Goal: Task Accomplishment & Management: Use online tool/utility

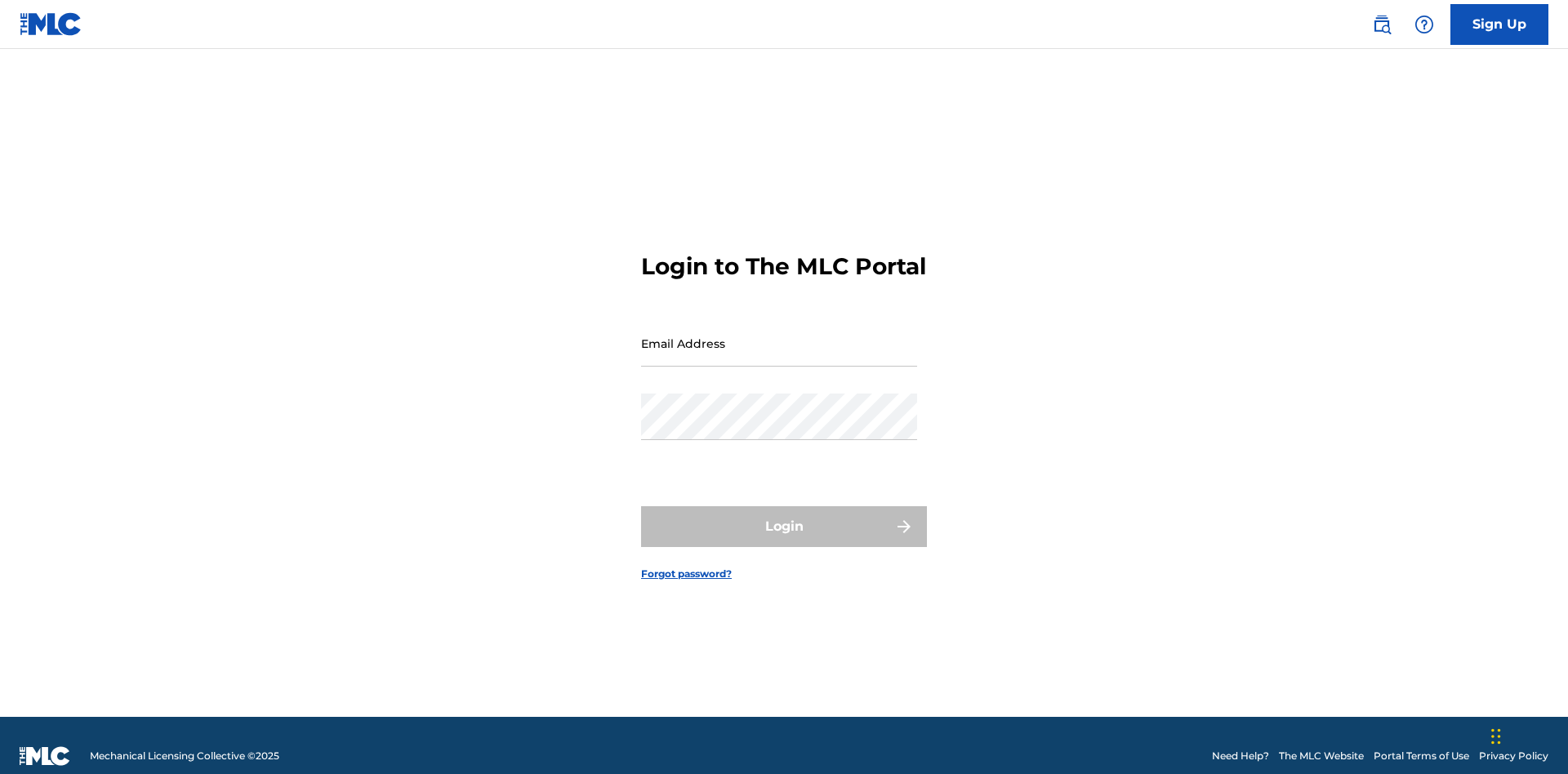
scroll to position [21, 0]
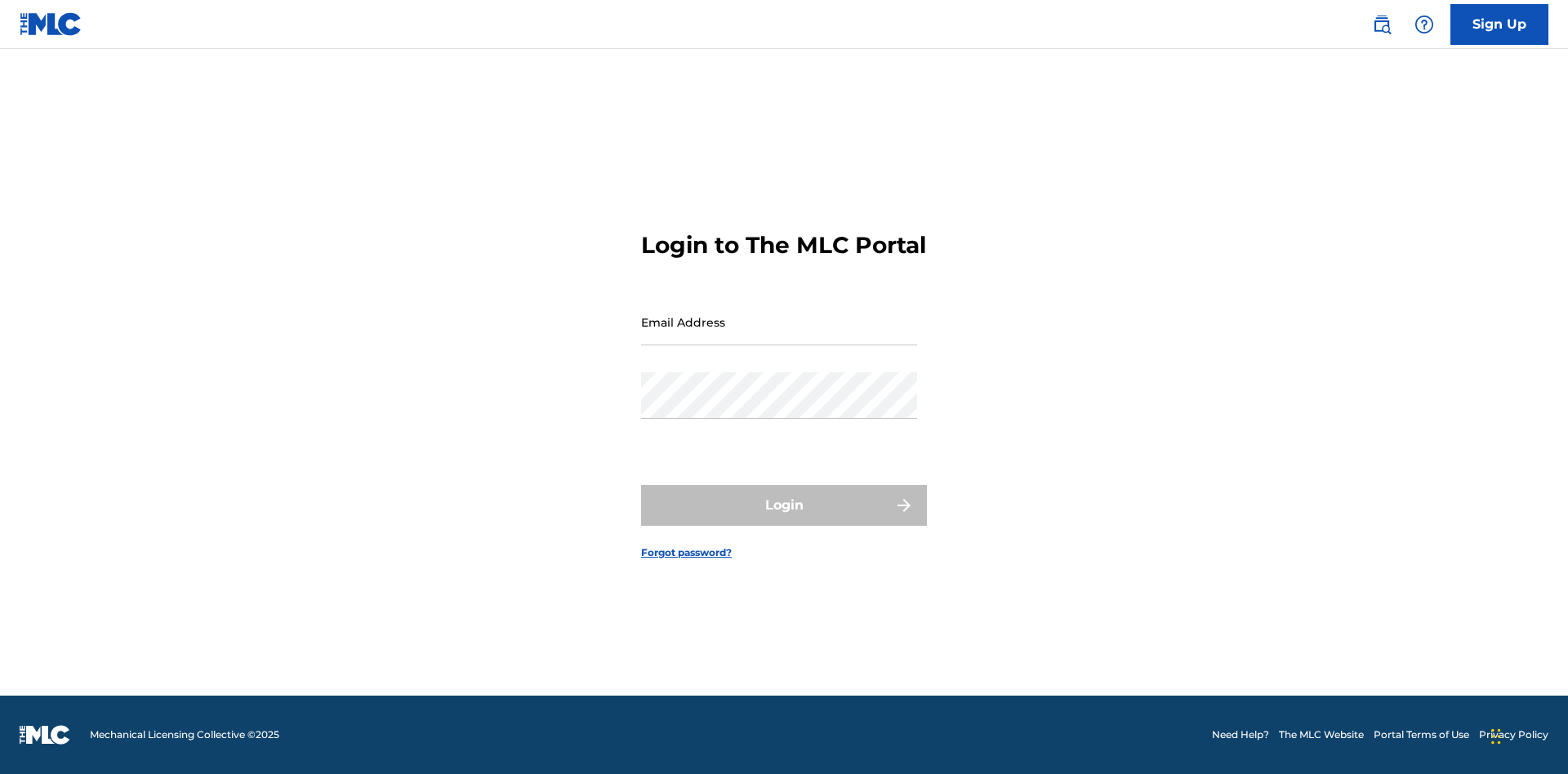
click at [779, 335] on input "Email Address" at bounding box center [779, 322] width 276 height 46
type input "[EMAIL_ADDRESS][DOMAIN_NAME]"
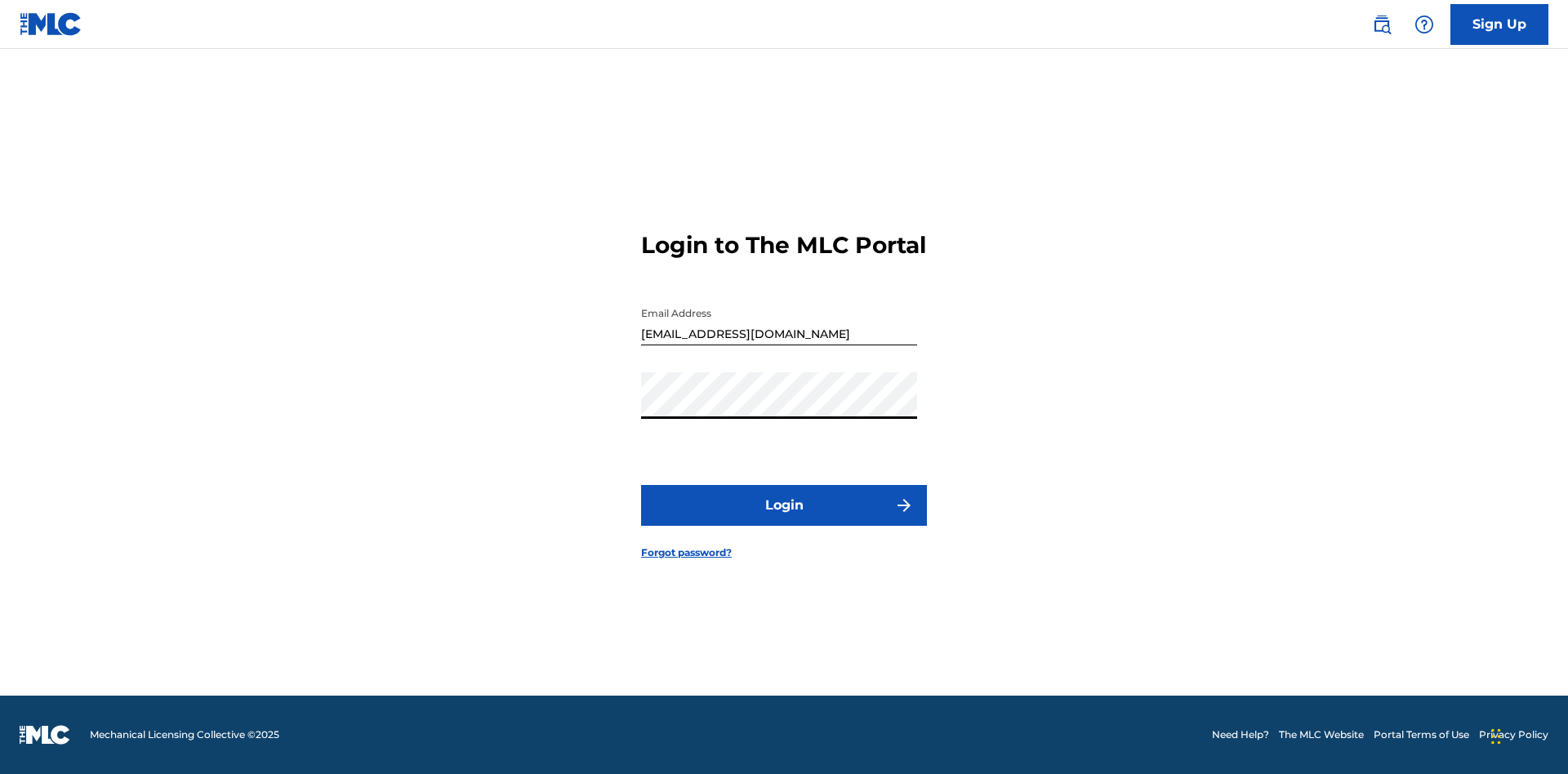
click at [784, 520] on button "Login" at bounding box center [784, 505] width 286 height 40
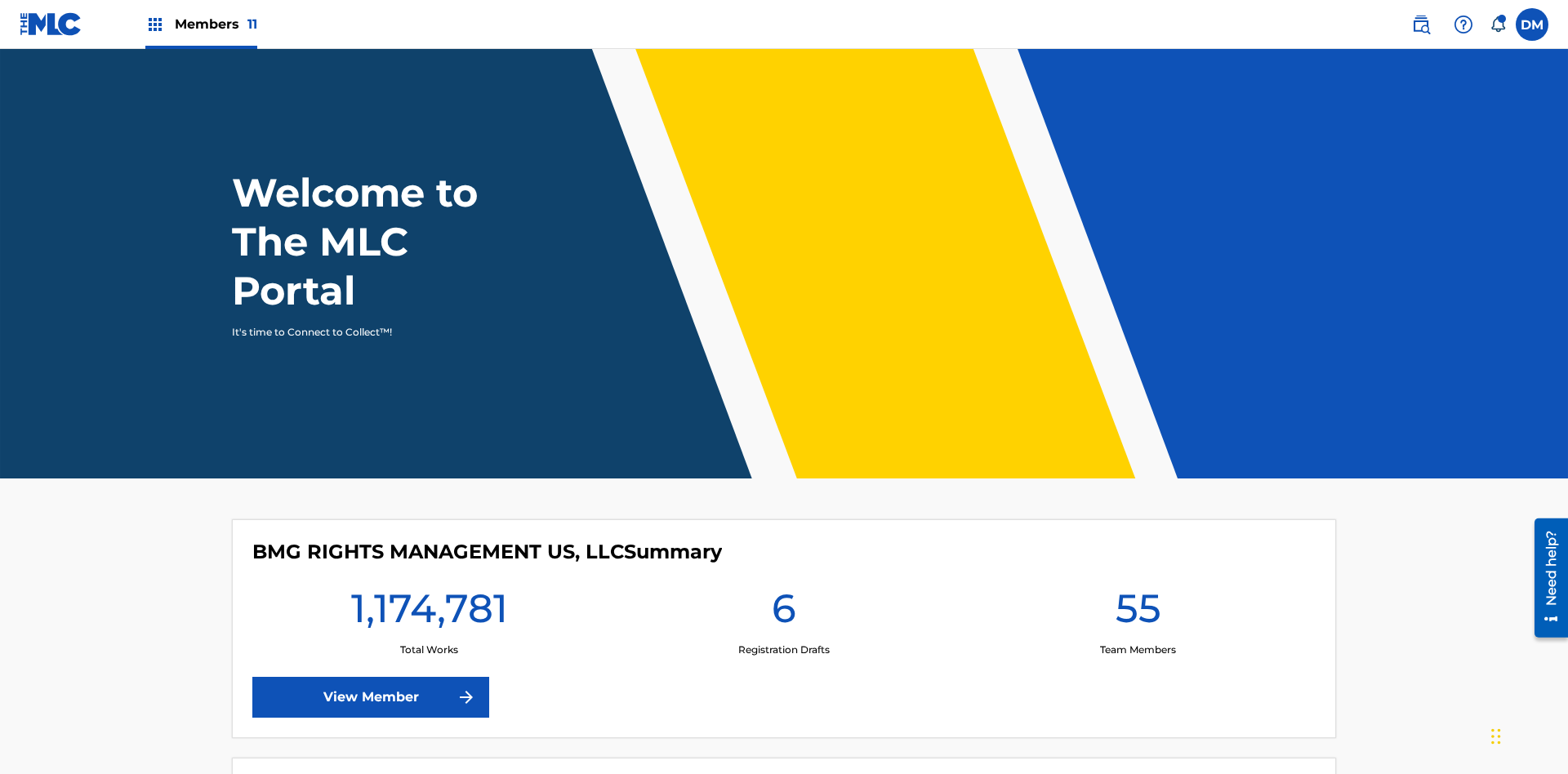
scroll to position [70, 0]
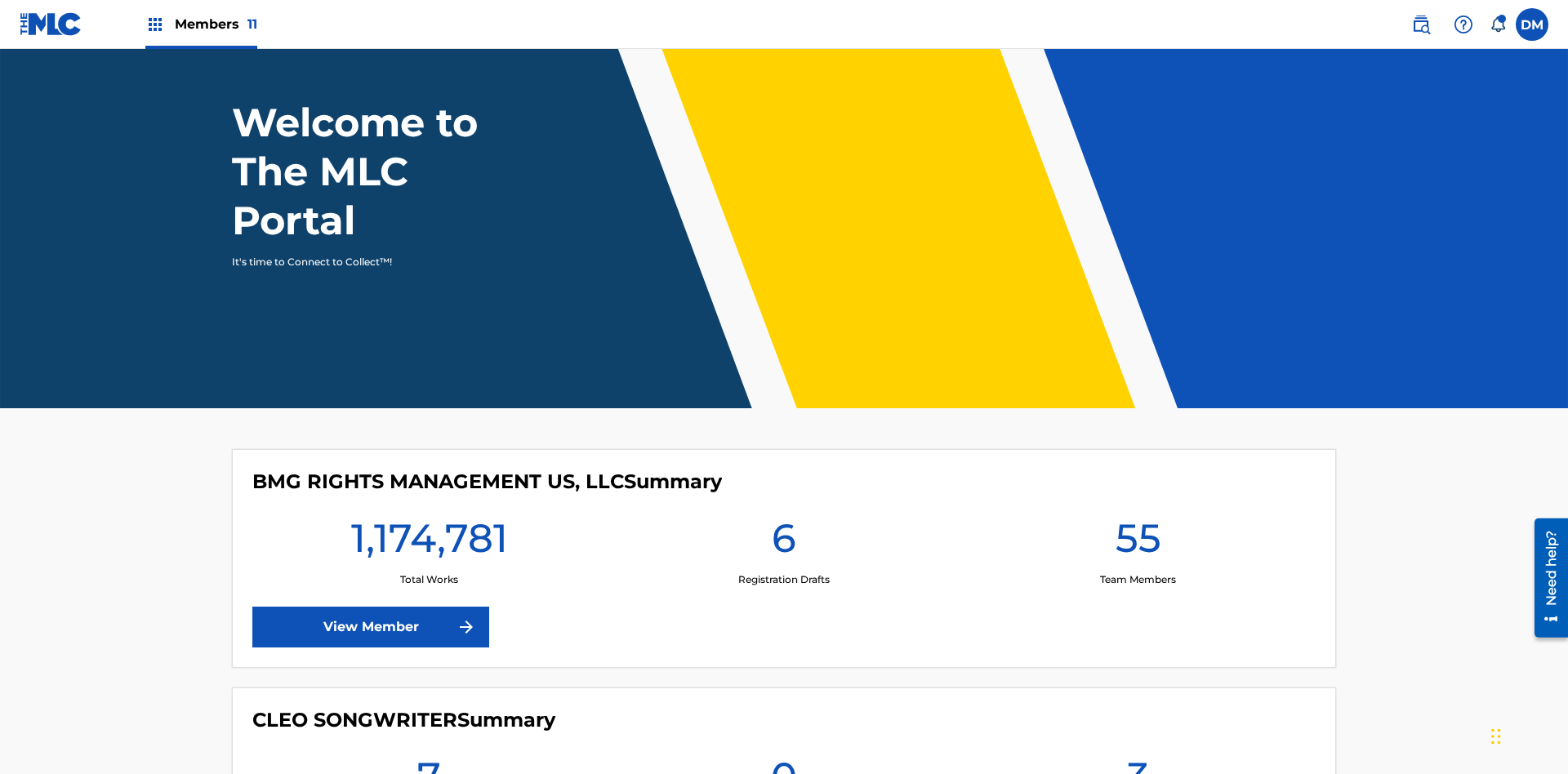
click at [200, 24] on span "Members 11" at bounding box center [216, 23] width 83 height 18
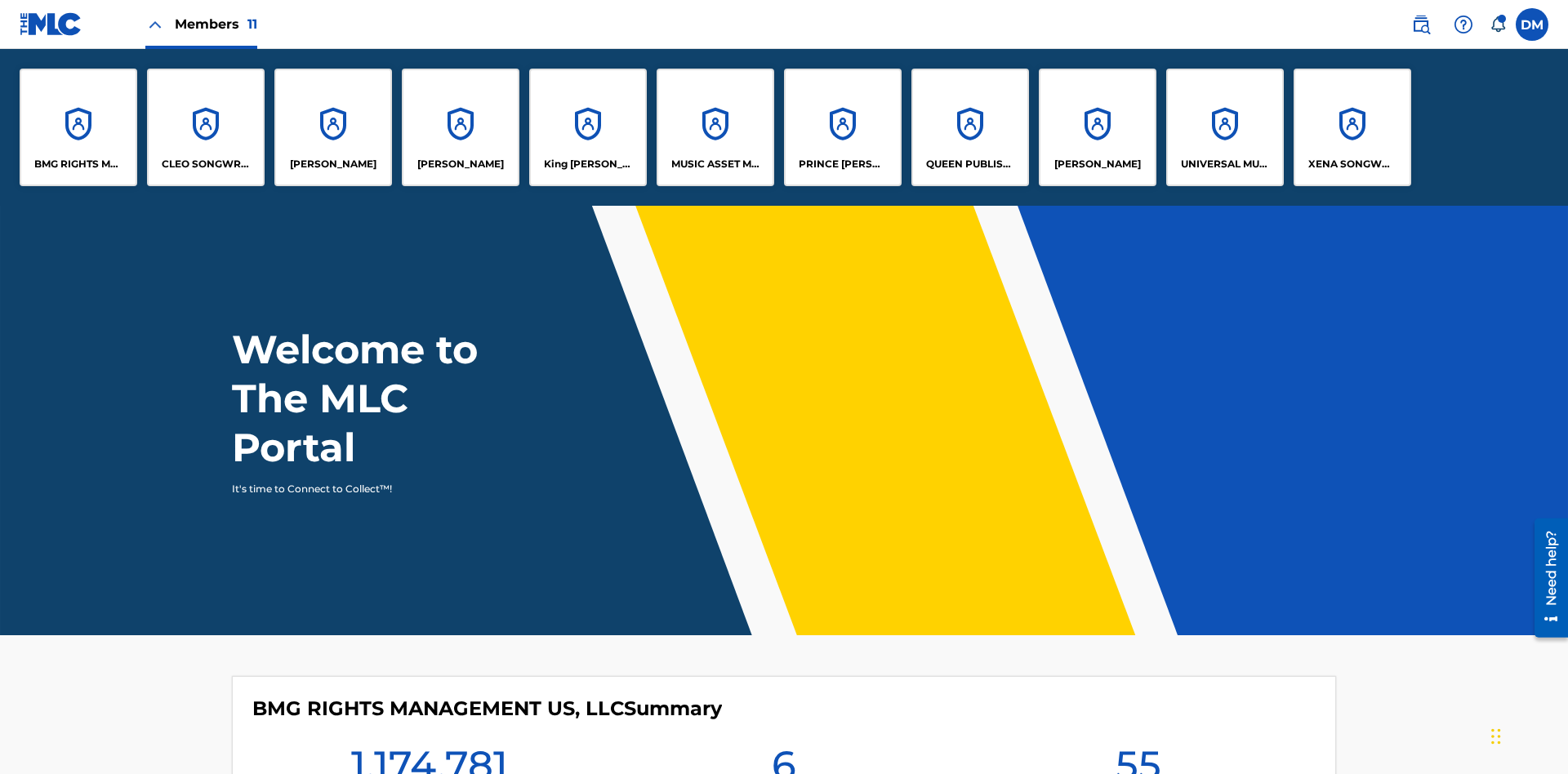
click at [78, 164] on p "BMG RIGHTS MANAGEMENT US, LLC" at bounding box center [79, 164] width 89 height 14
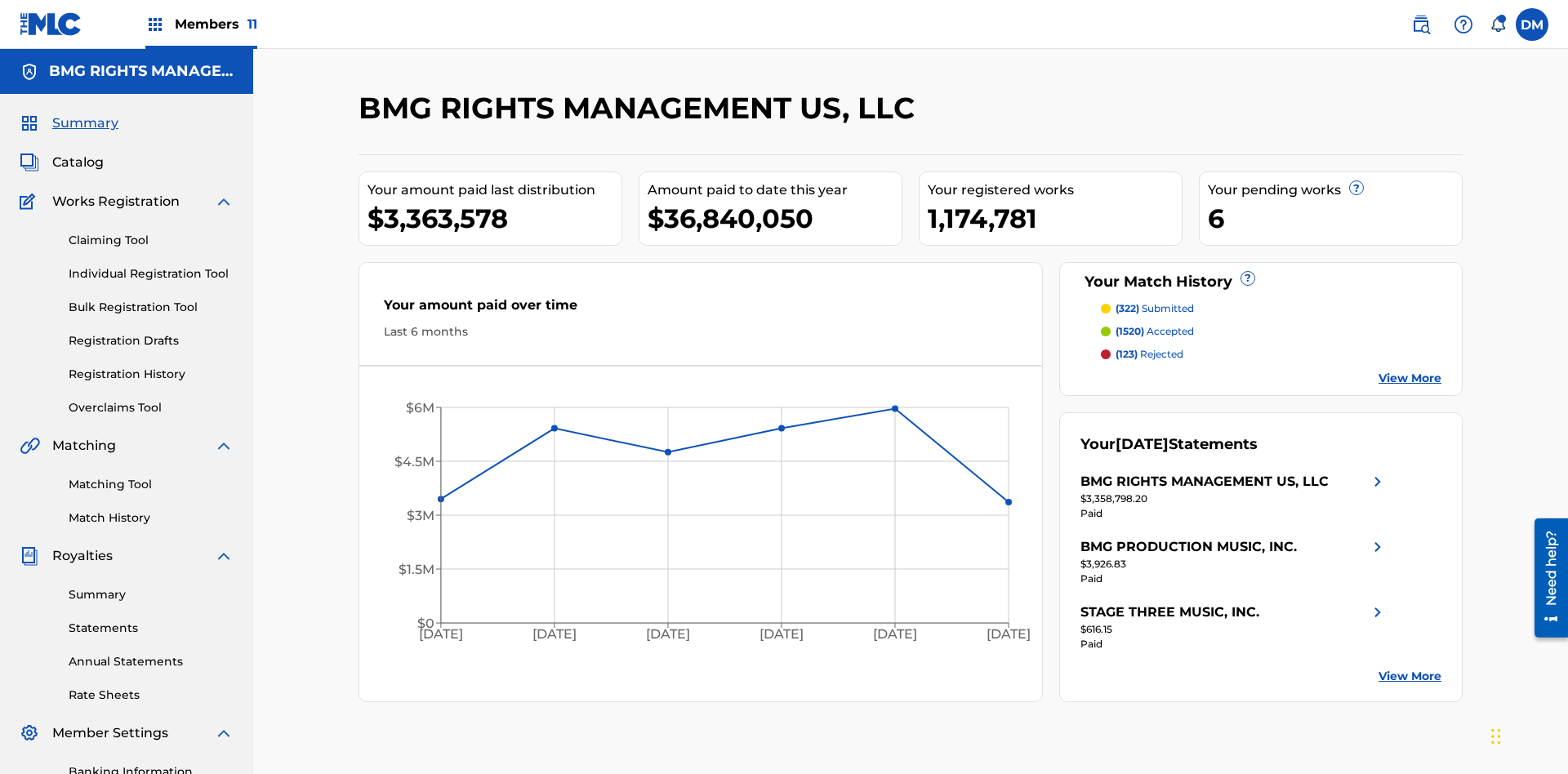
click at [151, 399] on link "Overclaims Tool" at bounding box center [150, 408] width 165 height 17
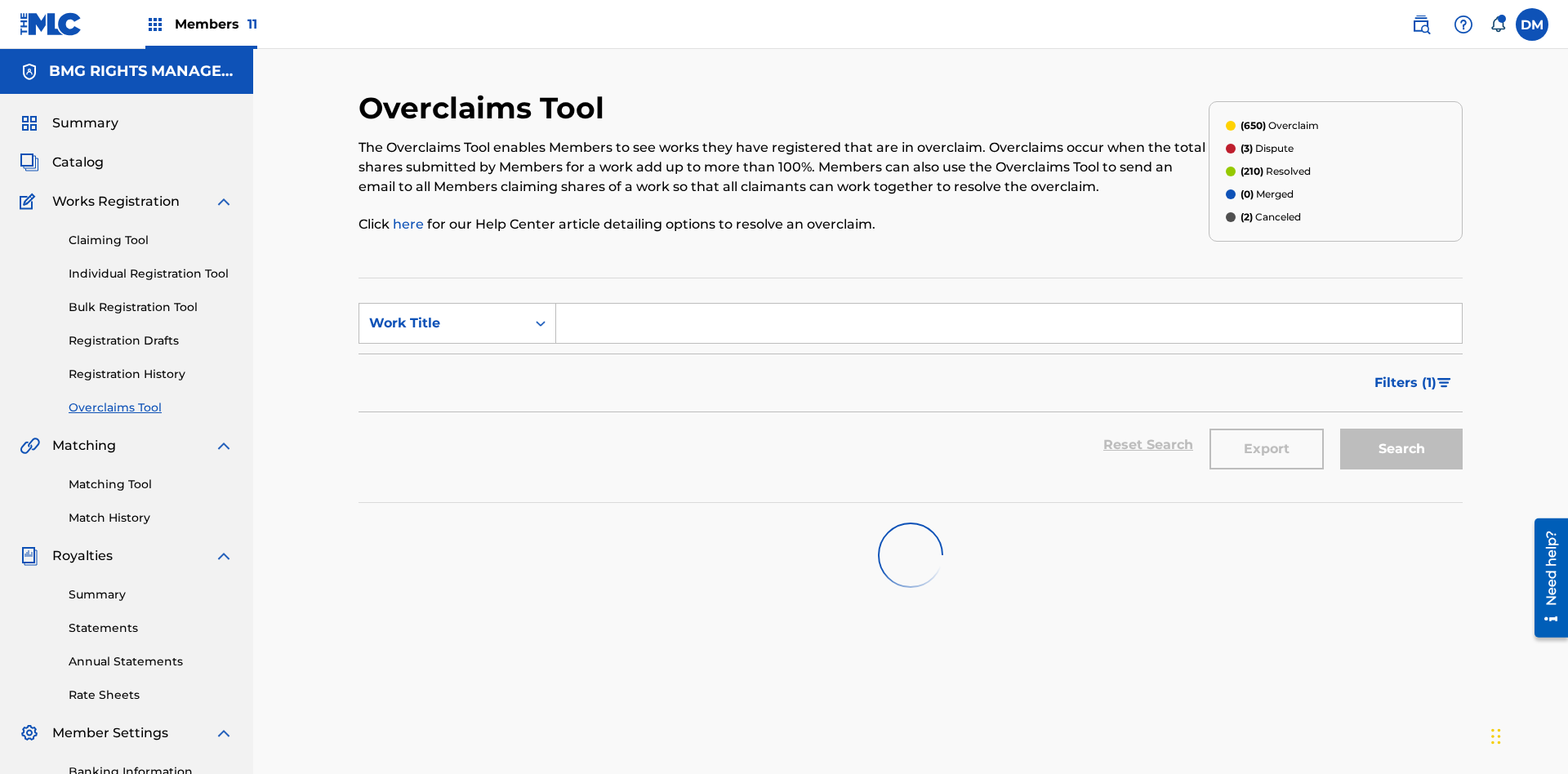
click at [1404, 373] on span "Filters ( 1 )" at bounding box center [1405, 383] width 62 height 19
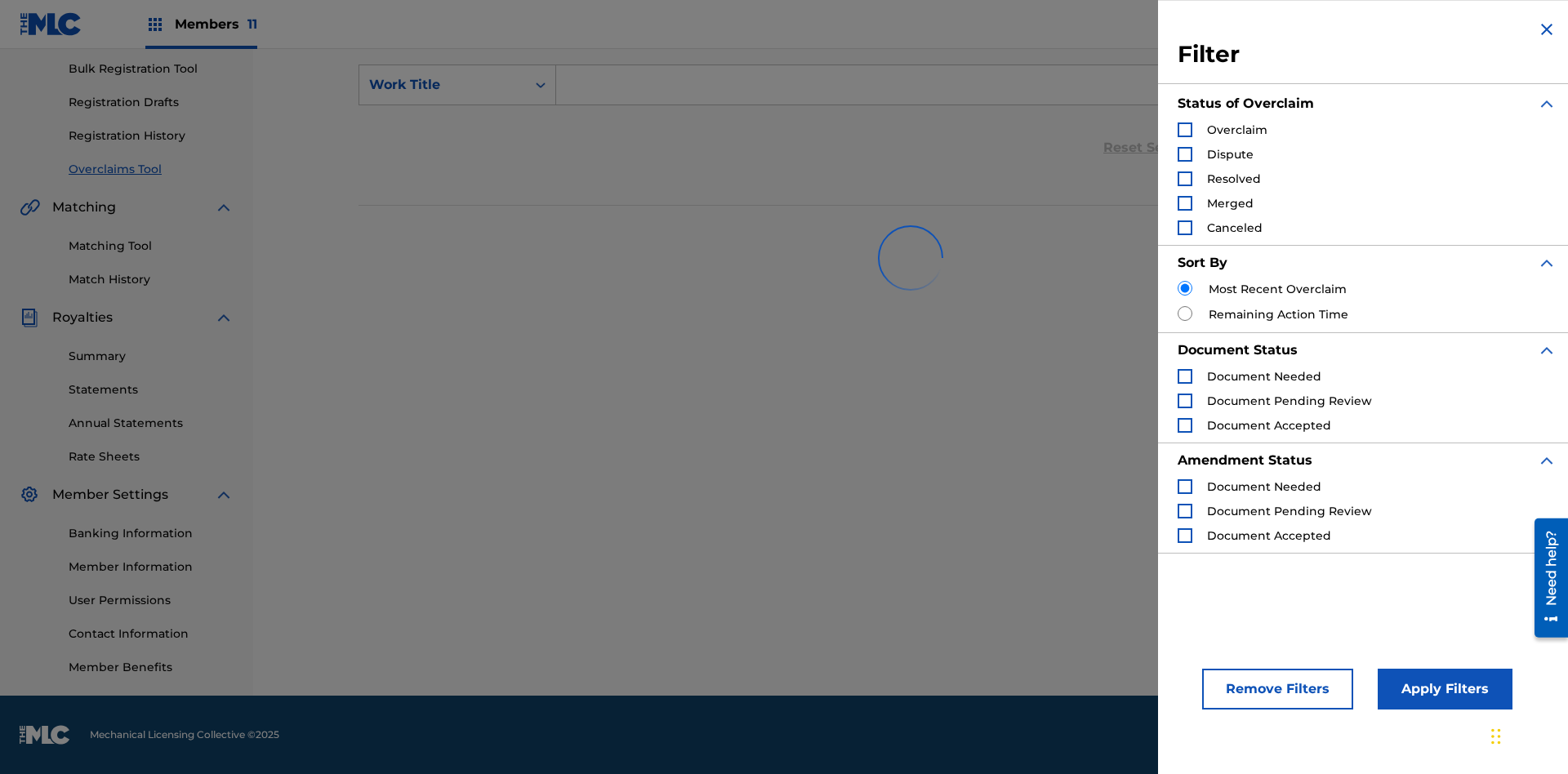
click at [1184, 179] on div "Search Form" at bounding box center [1184, 178] width 14 height 14
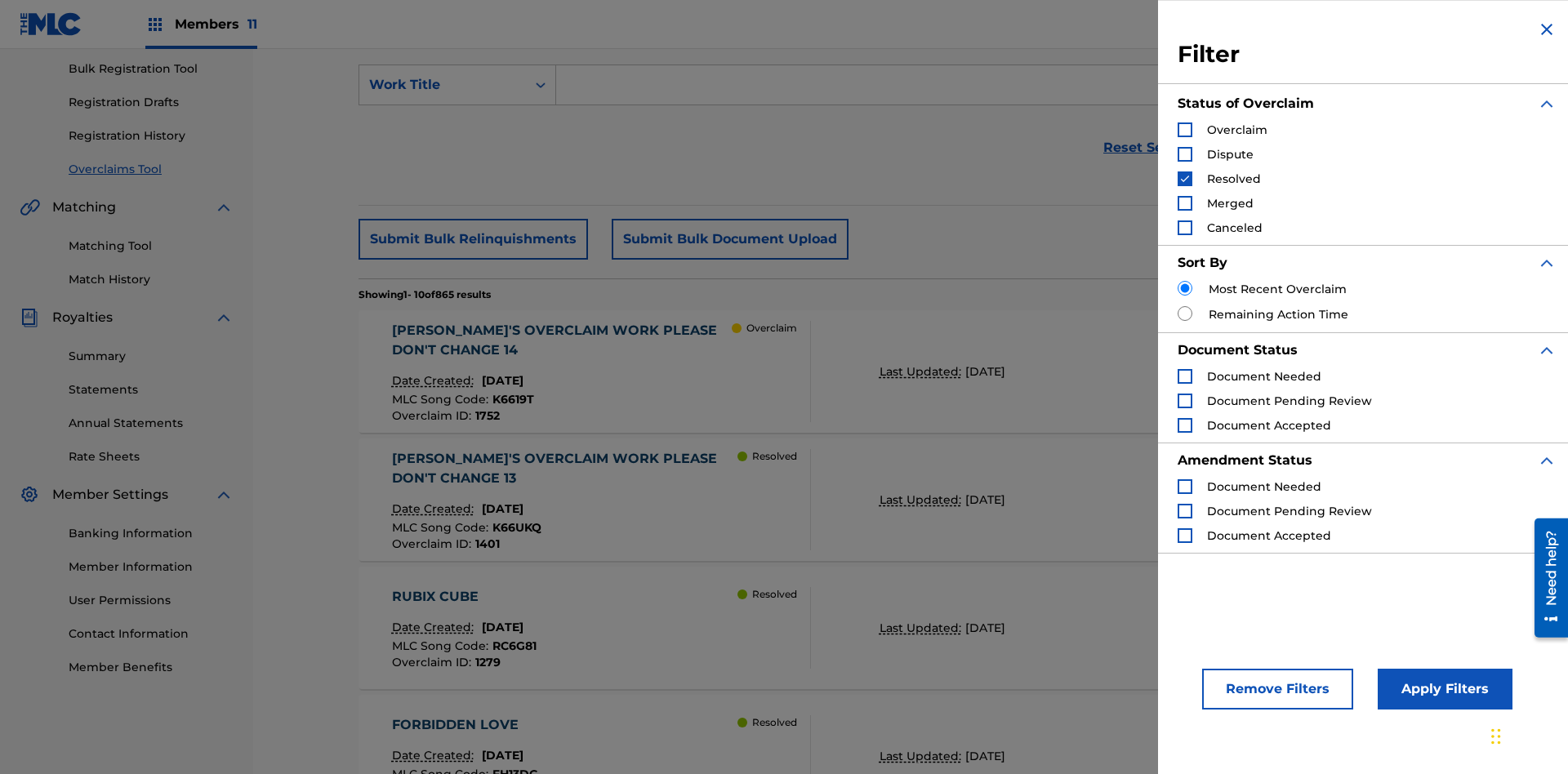
click at [1442, 689] on button "Apply Filters" at bounding box center [1445, 689] width 135 height 40
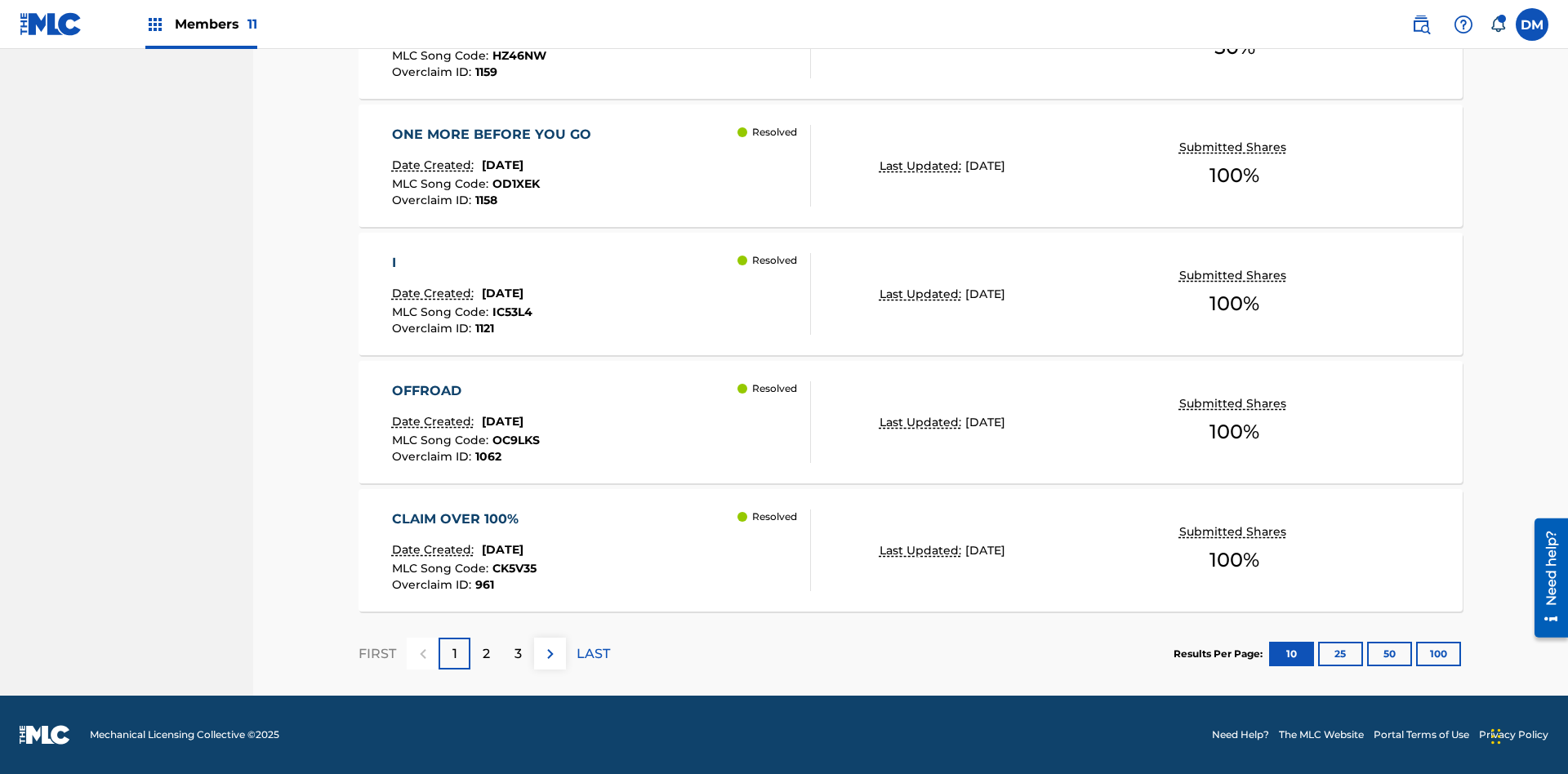
click at [1416, 654] on button "100" at bounding box center [1438, 654] width 45 height 24
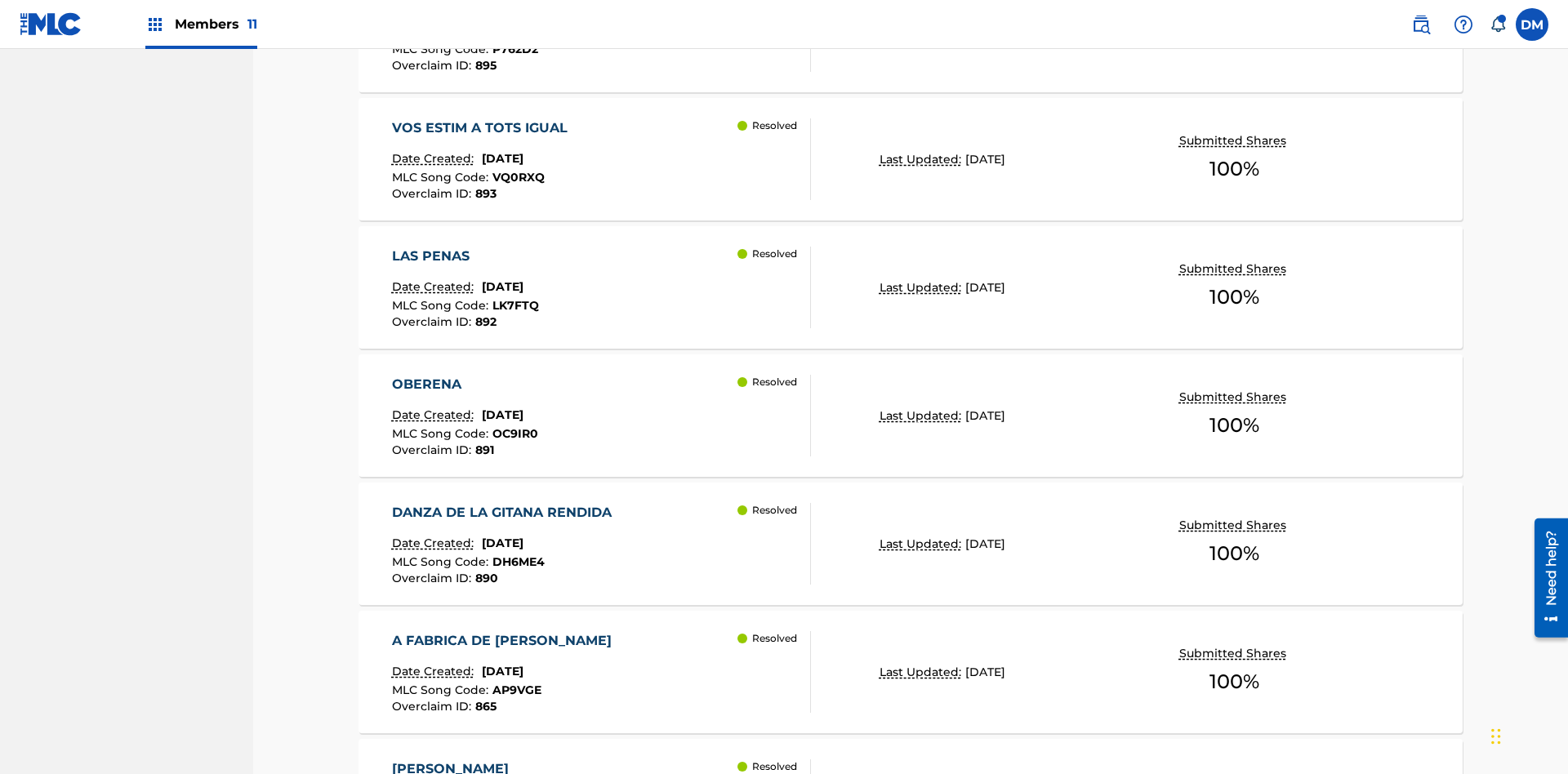
click at [911, 159] on p "Last Updated:" at bounding box center [921, 160] width 86 height 17
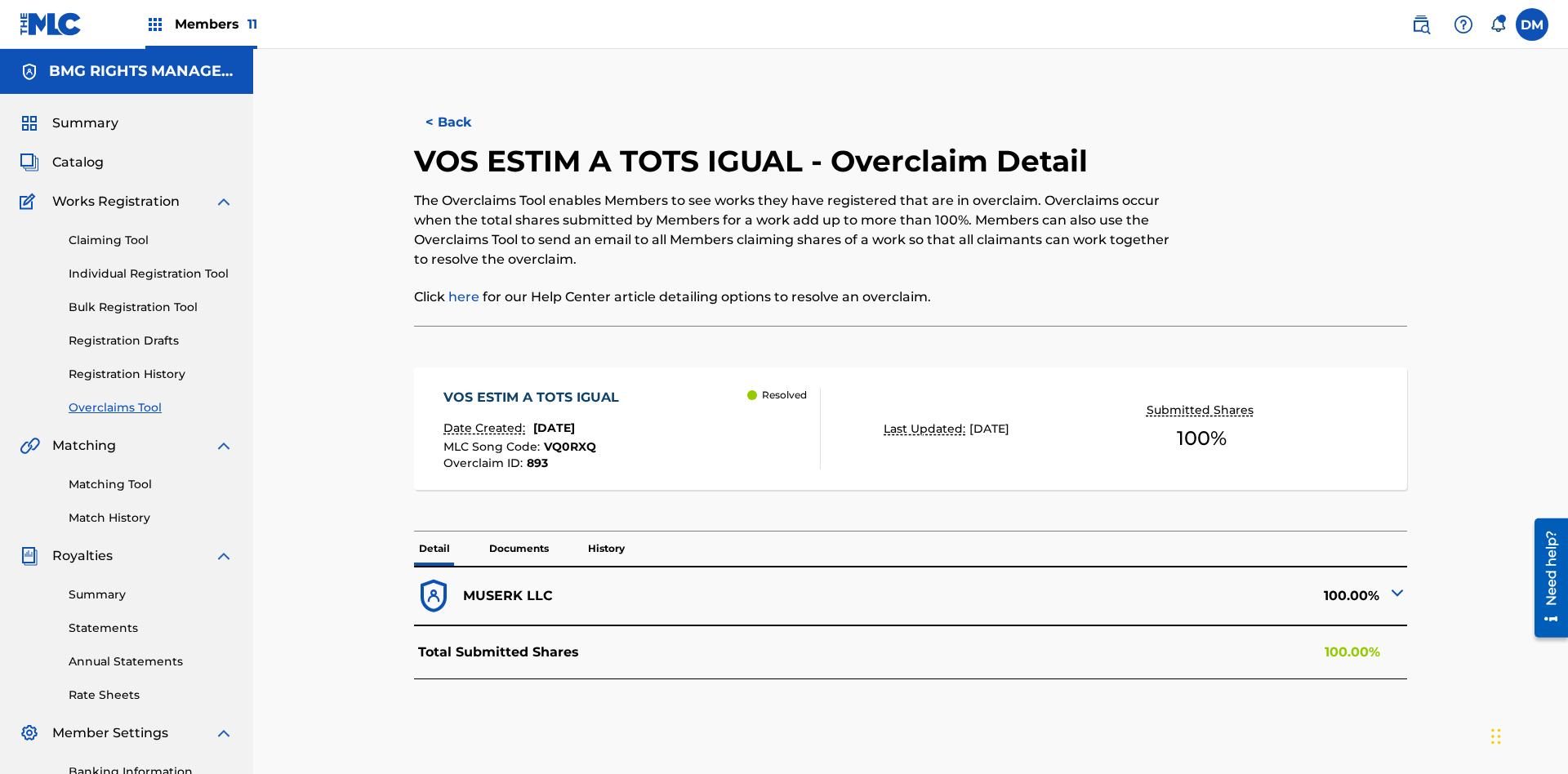
scroll to position [238, 0]
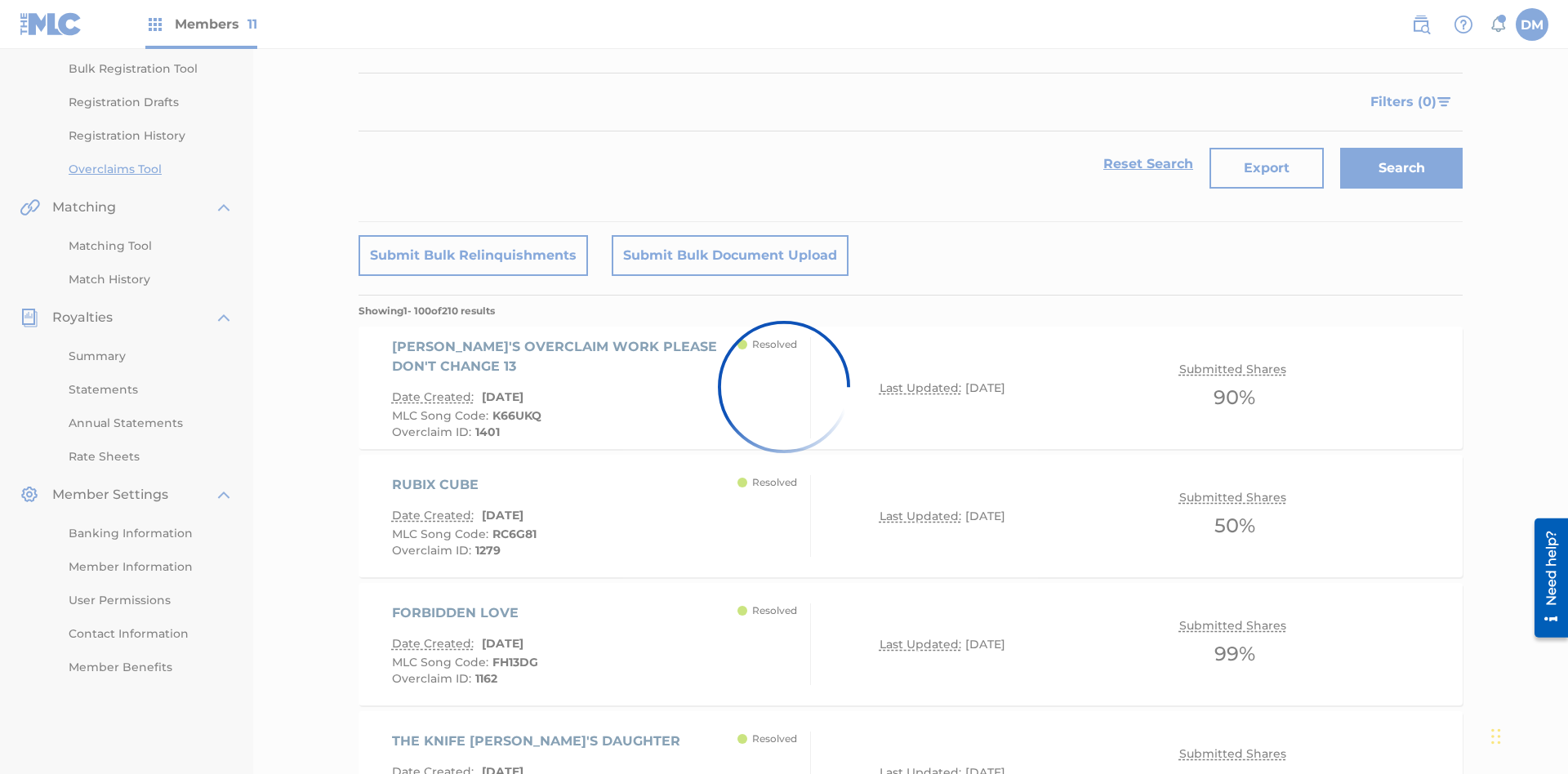
scroll to position [4228, 0]
